Goal: Task Accomplishment & Management: Complete application form

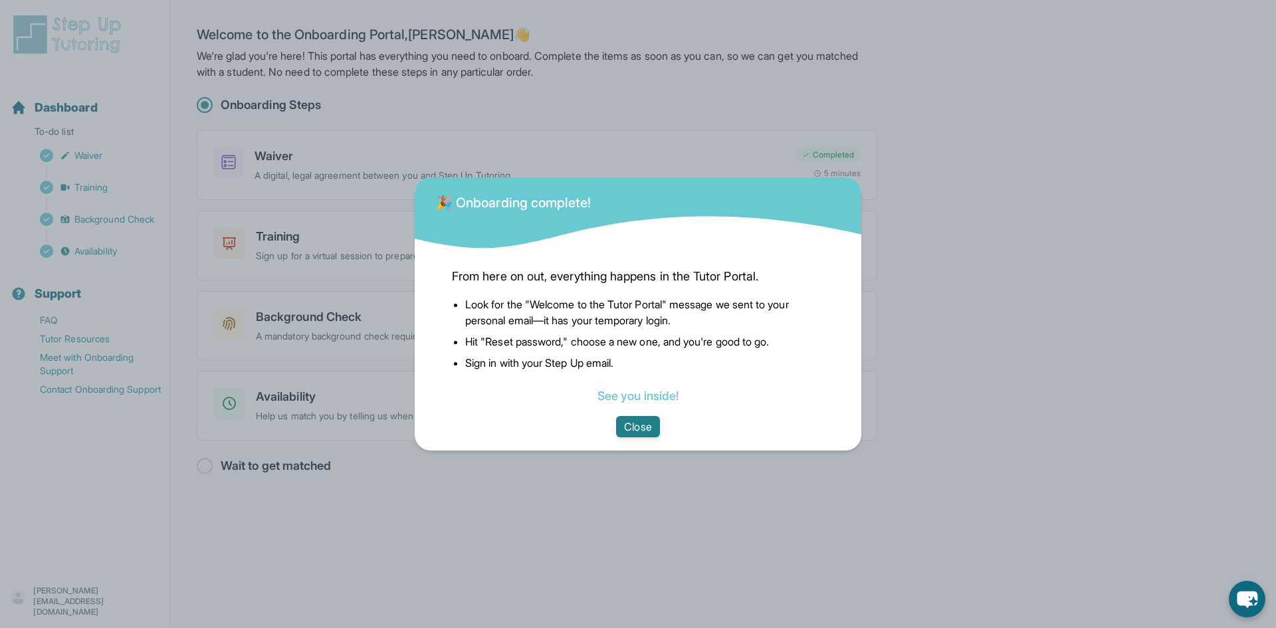
click at [640, 432] on button "Close" at bounding box center [637, 426] width 43 height 21
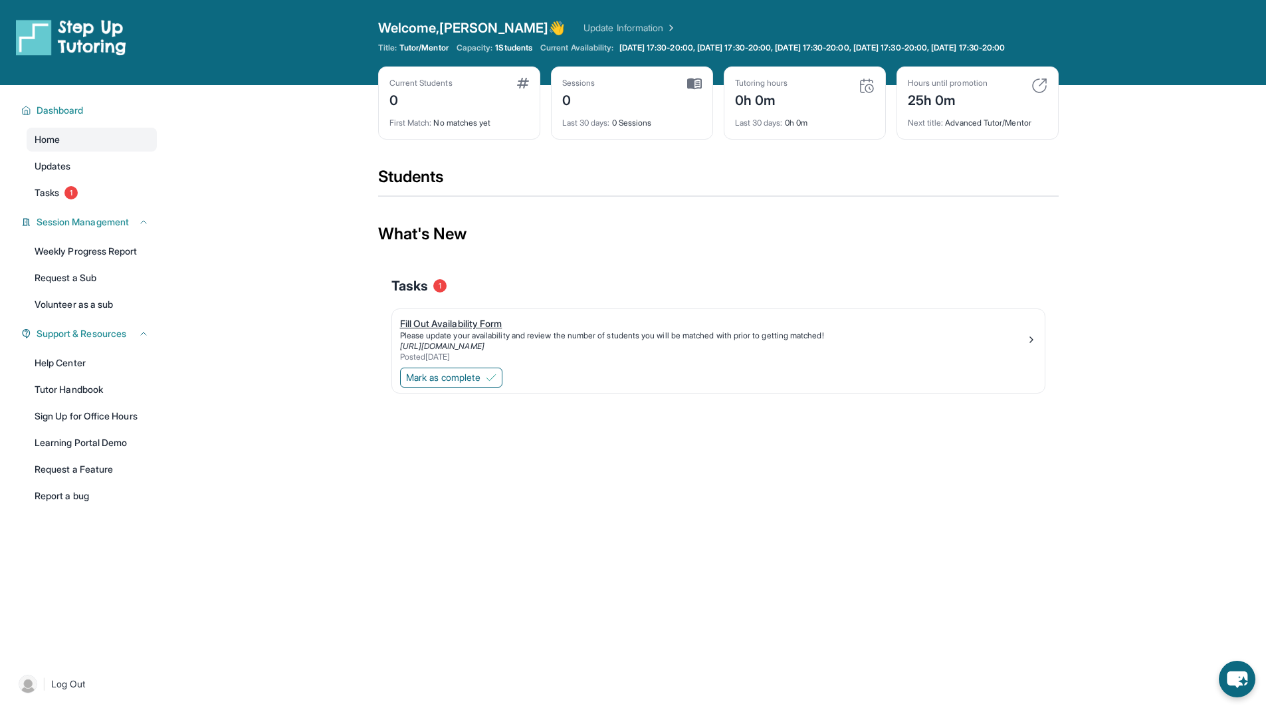
click at [451, 330] on div "Fill Out Availability Form" at bounding box center [713, 323] width 626 height 13
click at [451, 384] on span "Mark as complete" at bounding box center [443, 377] width 74 height 13
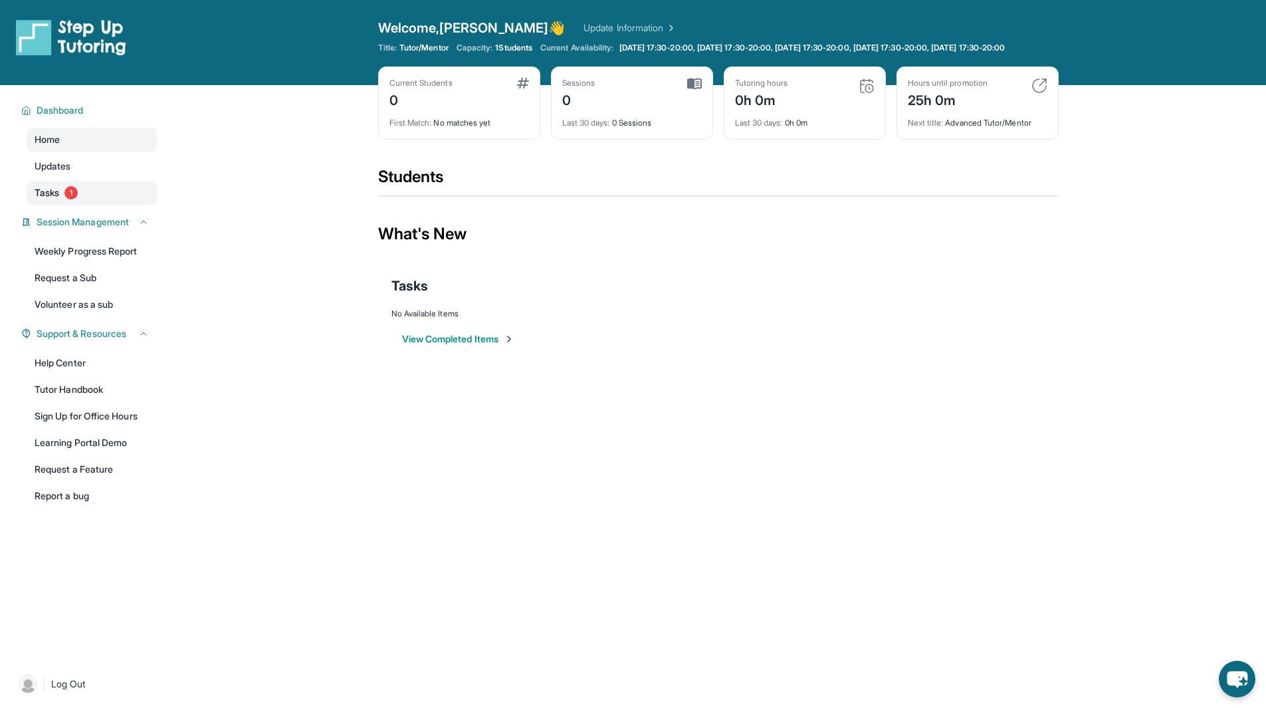
click at [67, 205] on link "Tasks 1" at bounding box center [92, 193] width 130 height 24
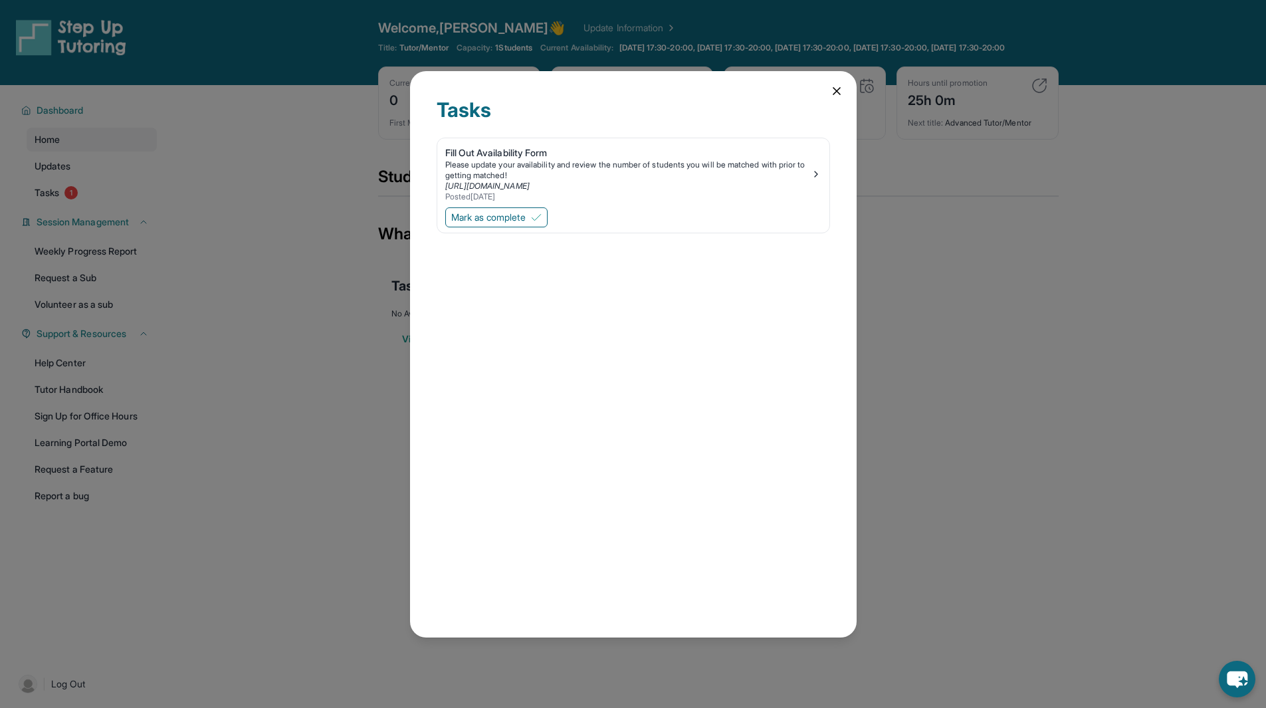
click at [495, 229] on div "Mark as complete" at bounding box center [633, 219] width 392 height 28
click at [507, 216] on span "Mark as complete" at bounding box center [488, 217] width 74 height 13
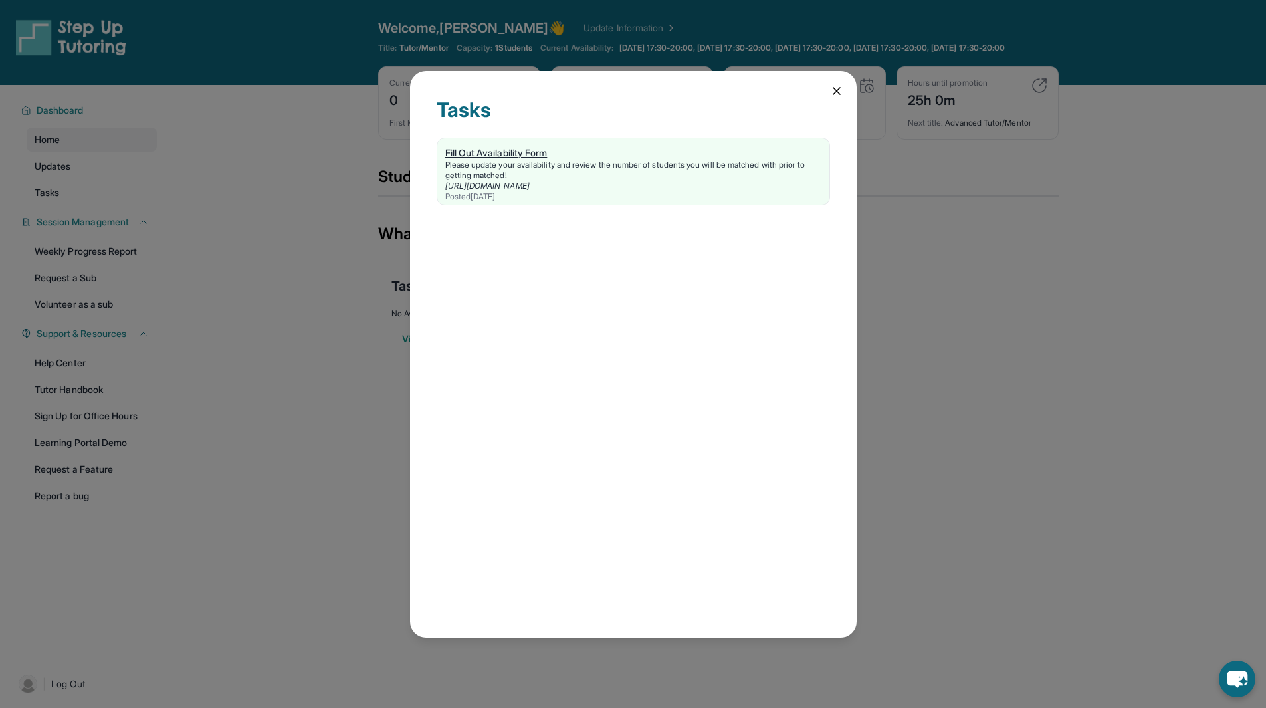
click at [556, 191] on div "https://form.stepuptutoring.org/INbBtk" at bounding box center [633, 186] width 376 height 11
click at [146, 233] on div "Tasks Fill Out Availability Form Please update your availability and review the…" at bounding box center [633, 354] width 1266 height 708
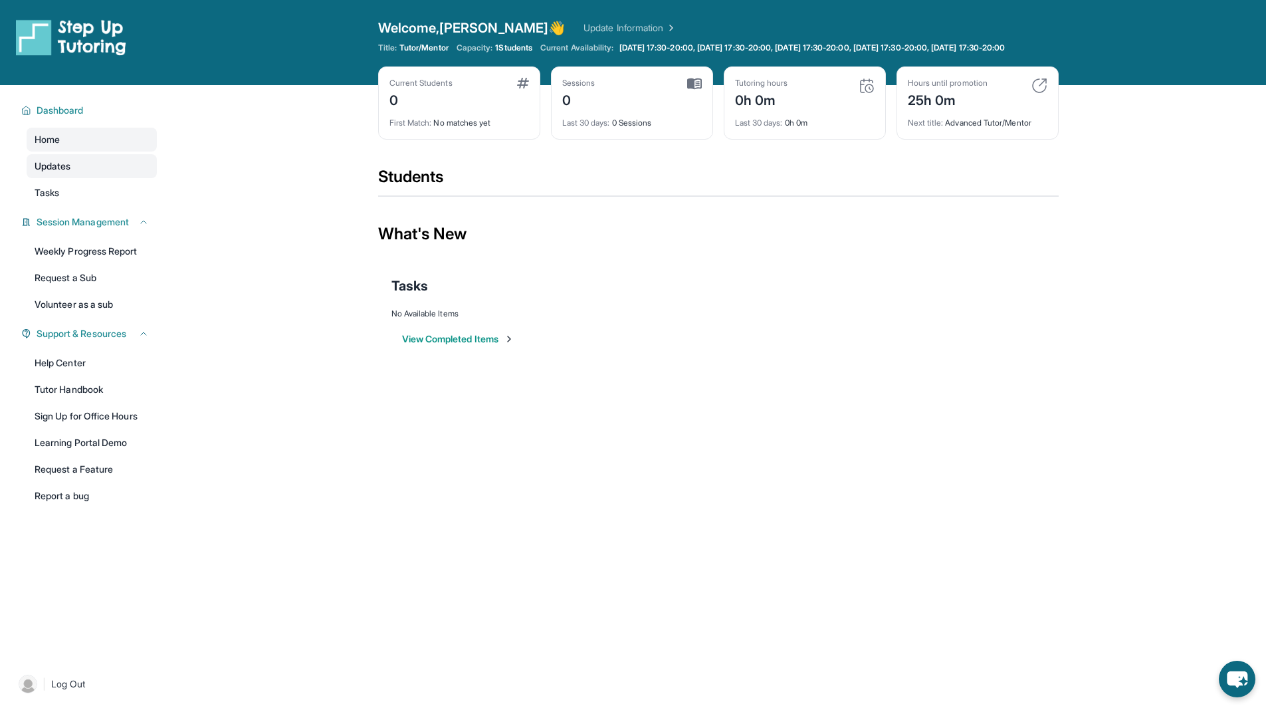
click at [66, 172] on span "Updates" at bounding box center [53, 166] width 37 height 13
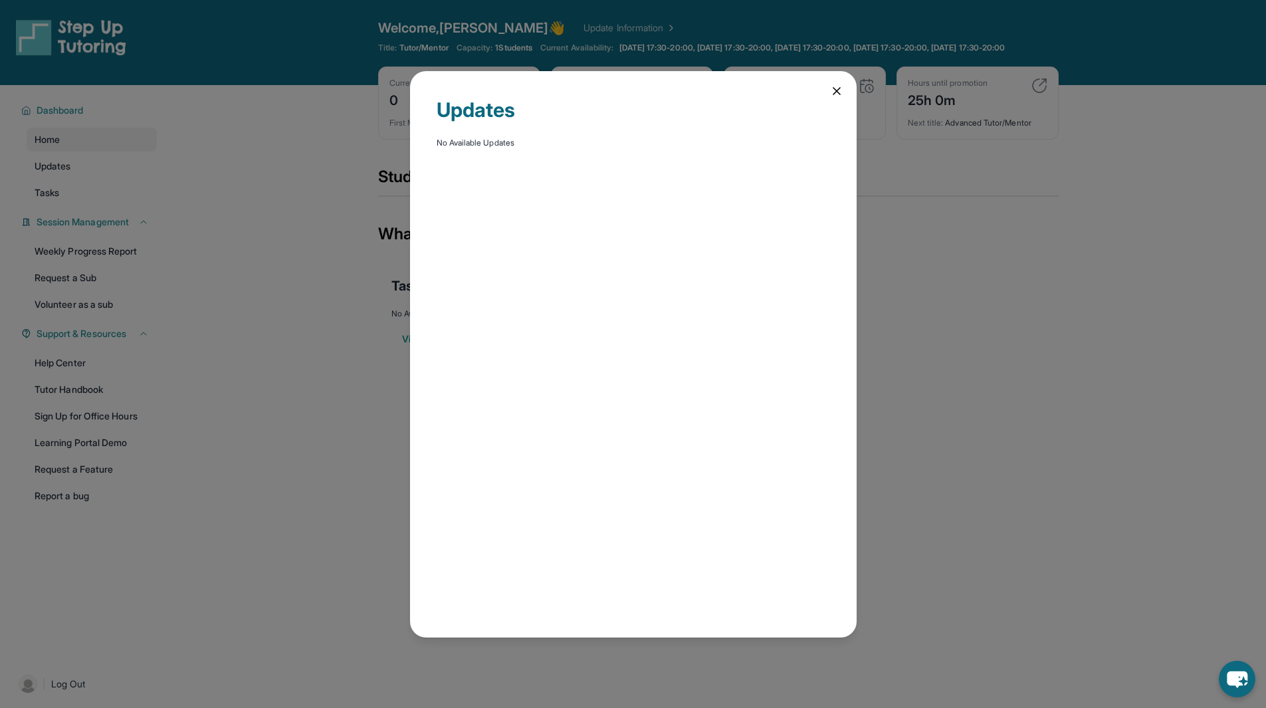
click at [825, 75] on div "Updates No Available Updates" at bounding box center [633, 354] width 447 height 566
click at [833, 80] on div "Updates No Available Updates" at bounding box center [633, 354] width 447 height 566
click at [835, 86] on icon at bounding box center [836, 90] width 13 height 13
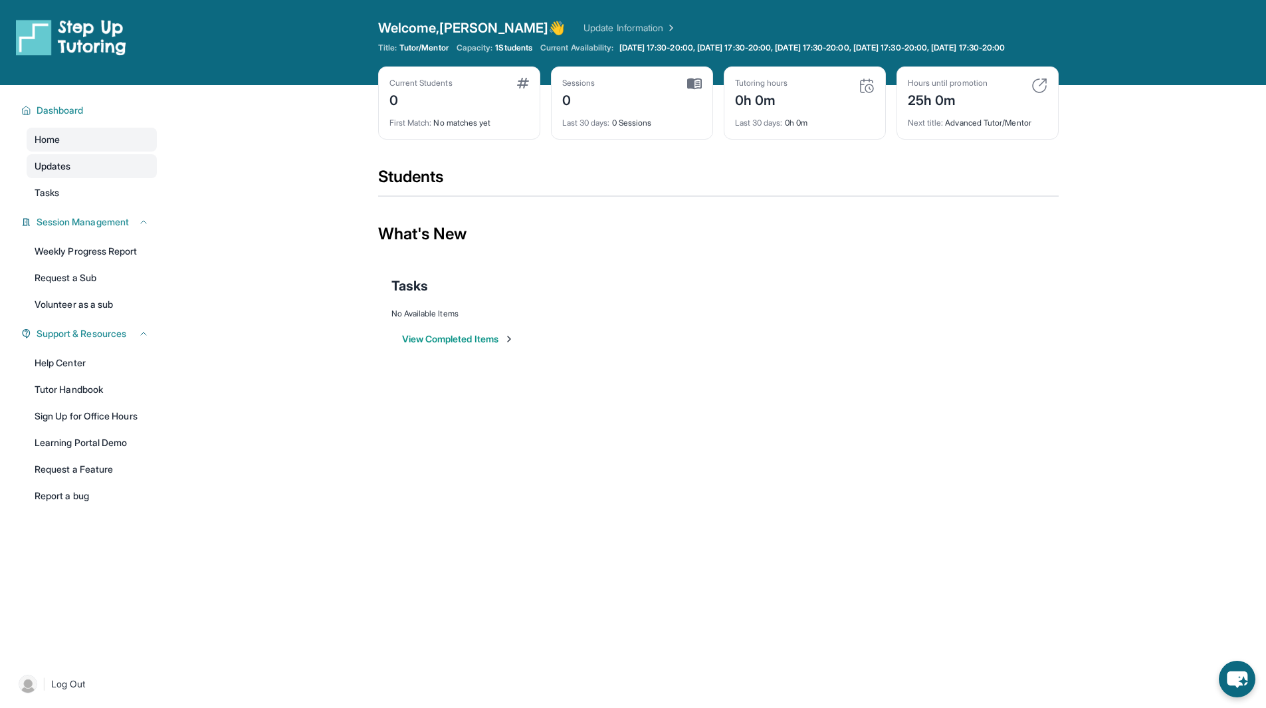
click at [116, 168] on link "Updates" at bounding box center [92, 166] width 130 height 24
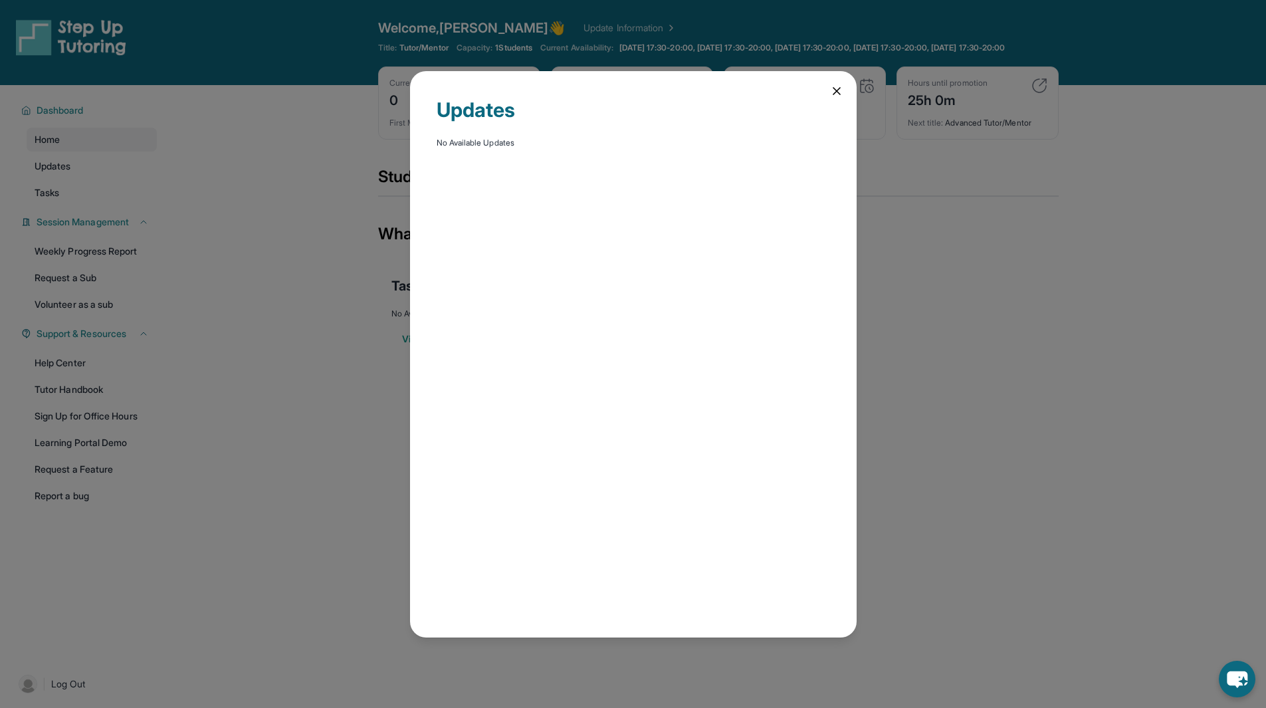
click at [106, 187] on div "Updates No Available Updates" at bounding box center [633, 354] width 1266 height 708
